Goal: Task Accomplishment & Management: Complete application form

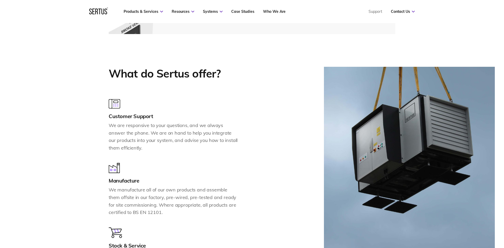
scroll to position [307, 0]
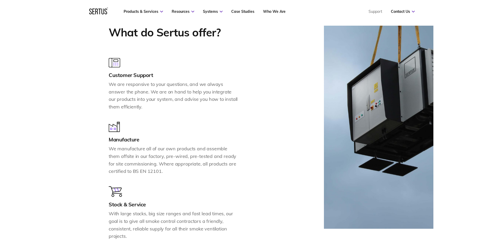
scroll to position [401, 0]
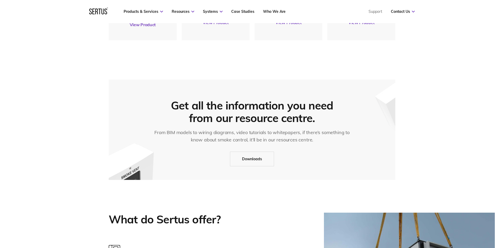
click at [280, 105] on div "Get all the information you need from our resource centre." at bounding box center [252, 111] width 170 height 25
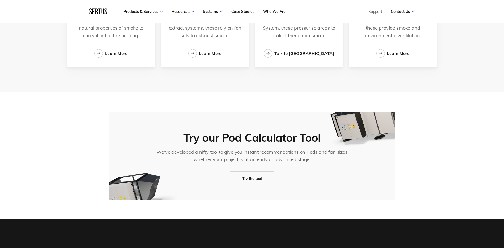
scroll to position [963, 0]
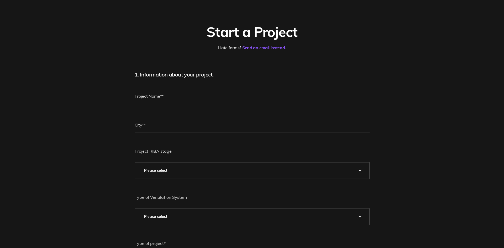
scroll to position [54, 0]
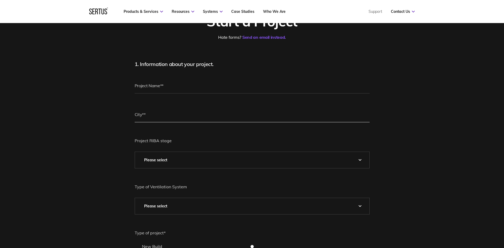
click at [221, 114] on input "text" at bounding box center [252, 115] width 235 height 16
click at [141, 113] on input "dsdsada" at bounding box center [252, 115] width 235 height 16
type input "dsdsada"
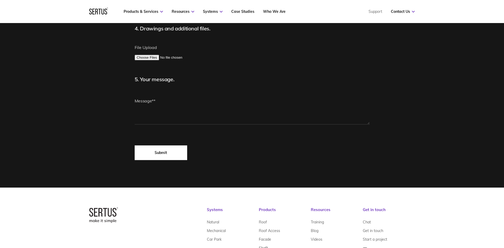
scroll to position [327, 0]
